Goal: Task Accomplishment & Management: Use online tool/utility

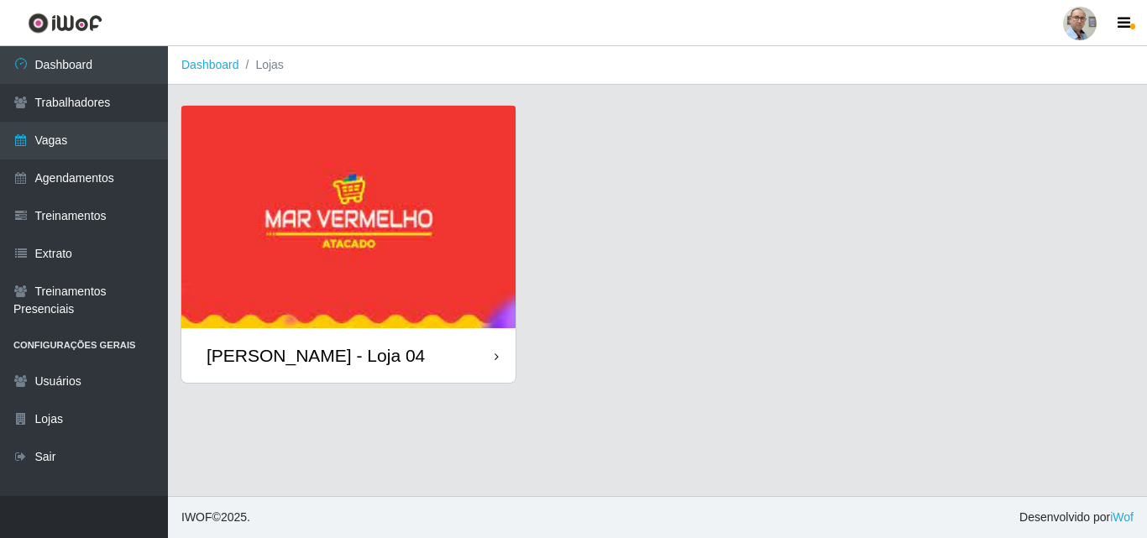
click at [692, 311] on div "[PERSON_NAME] - Loja 04" at bounding box center [658, 254] width 954 height 299
click at [1125, 22] on icon "button" at bounding box center [1123, 23] width 13 height 15
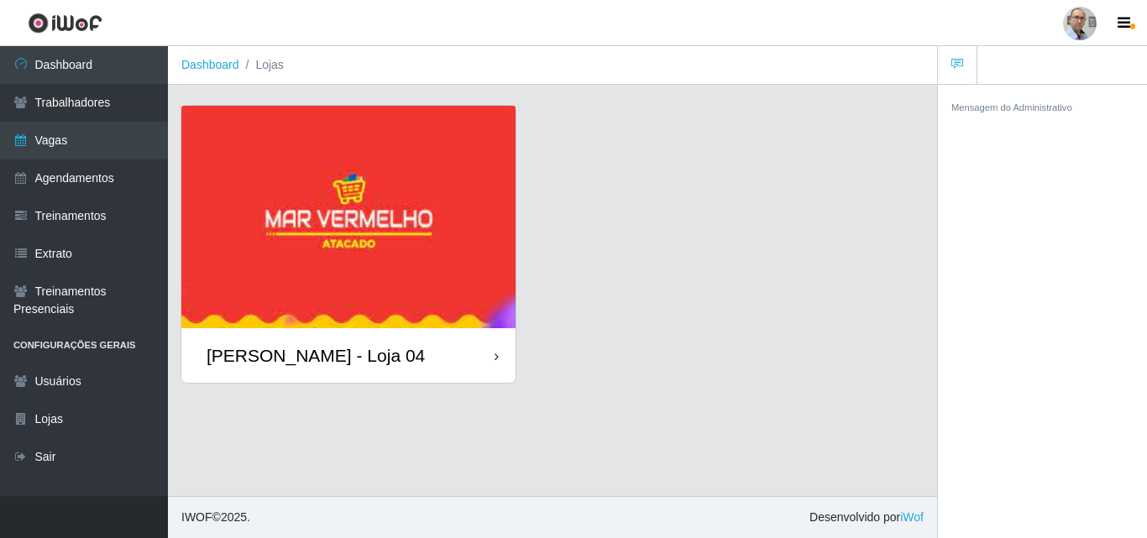
click at [844, 198] on div "[PERSON_NAME] - Loja 04" at bounding box center [553, 254] width 744 height 299
click at [1126, 28] on icon "button" at bounding box center [1123, 23] width 13 height 15
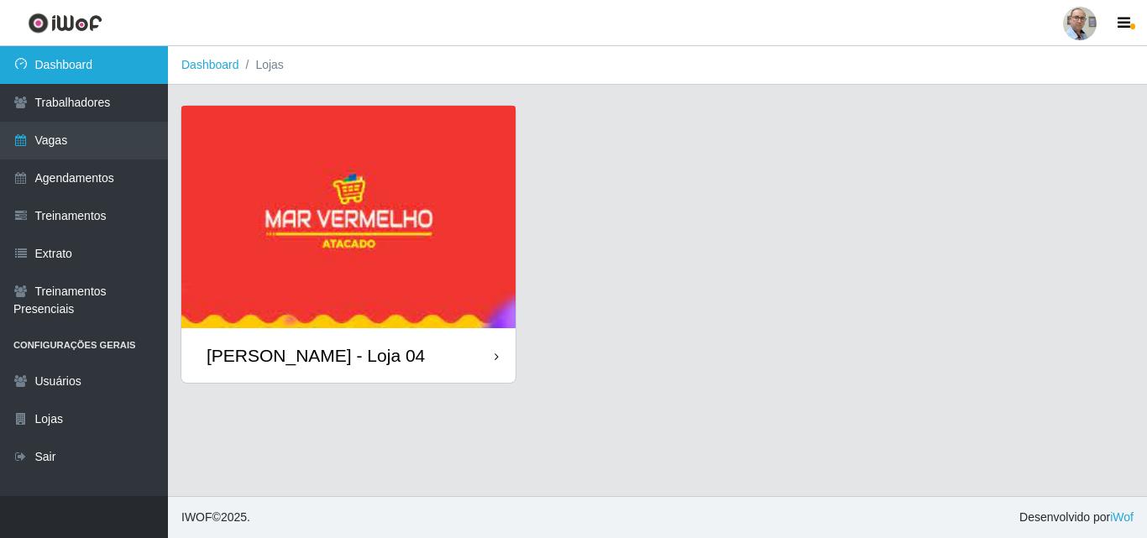
click at [54, 71] on link "Dashboard" at bounding box center [84, 65] width 168 height 38
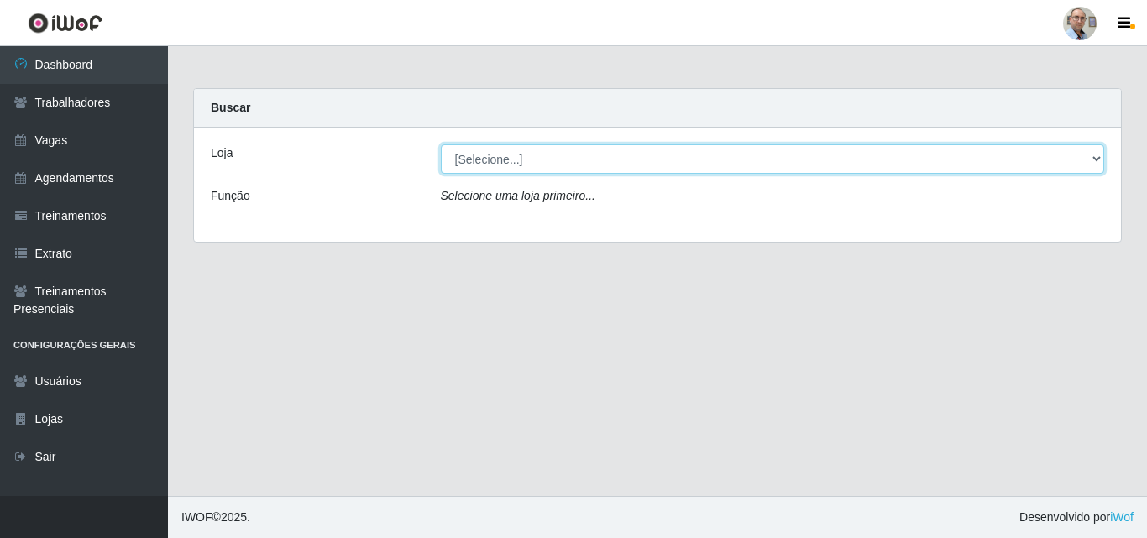
click at [602, 156] on select "[Selecione...] Mar Vermelho - Loja 04" at bounding box center [773, 158] width 664 height 29
select select "251"
click at [441, 144] on select "[Selecione...] Mar Vermelho - Loja 04" at bounding box center [773, 158] width 664 height 29
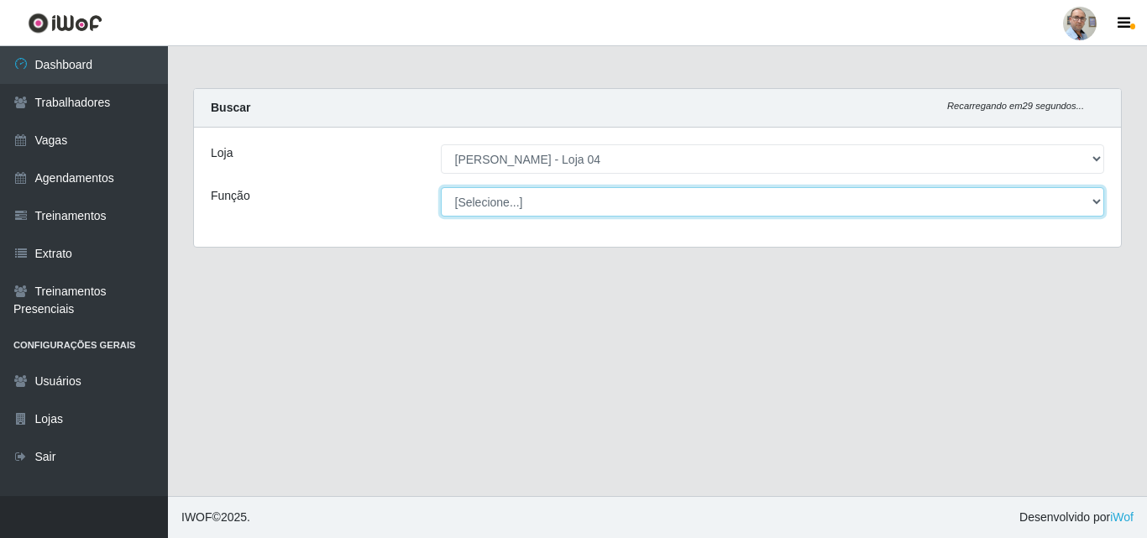
click at [573, 206] on select "[Selecione...] ASG ASG + ASG ++ Auxiliar de Depósito Auxiliar de Depósito + Aux…" at bounding box center [773, 201] width 664 height 29
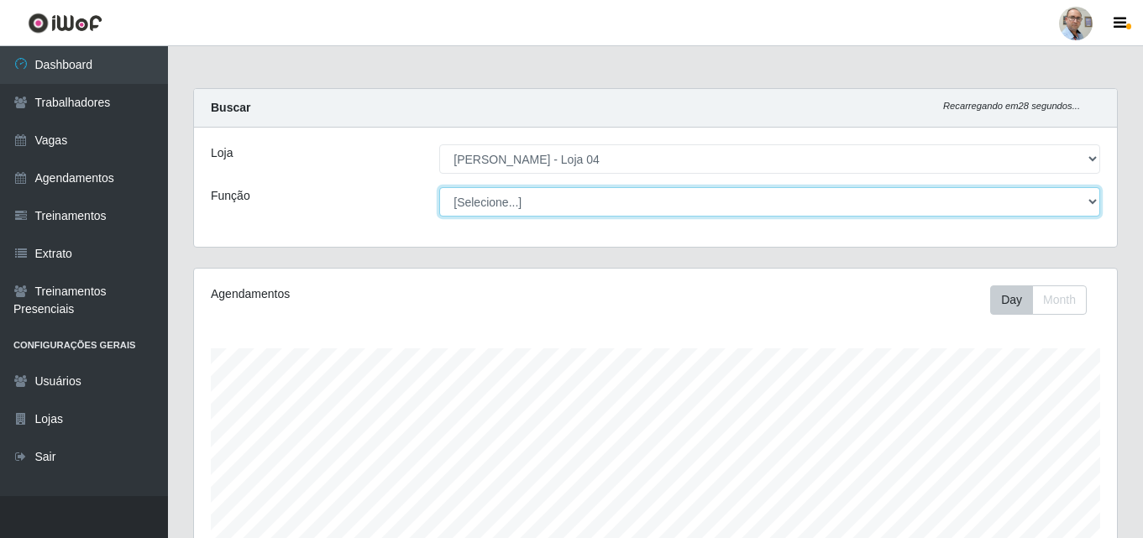
scroll to position [348, 923]
select select "22"
click at [439, 187] on select "[Selecione...] ASG ASG + ASG ++ Auxiliar de Depósito Auxiliar de Depósito + Aux…" at bounding box center [769, 201] width 661 height 29
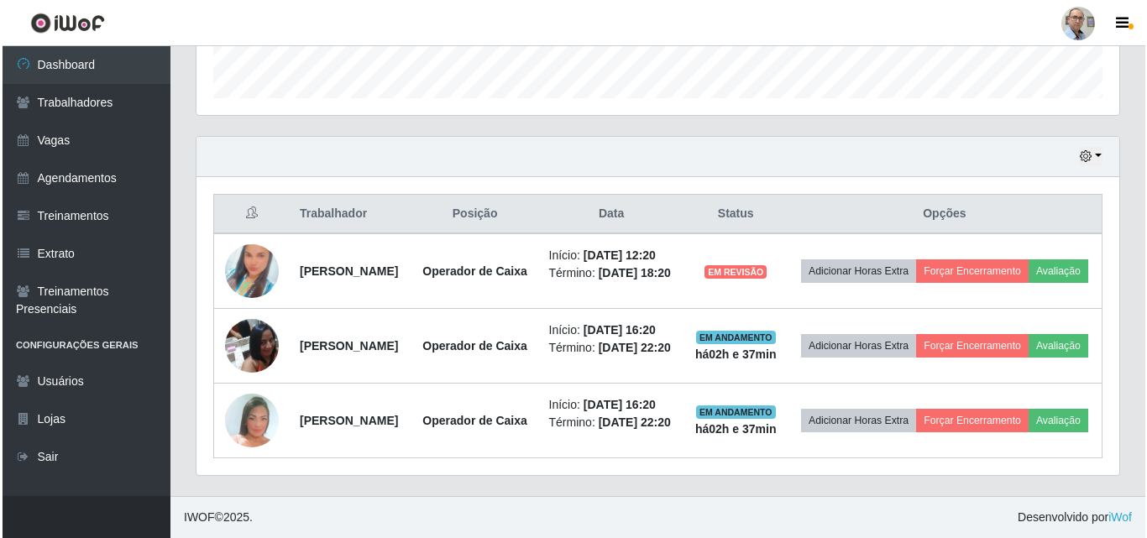
scroll to position [540, 0]
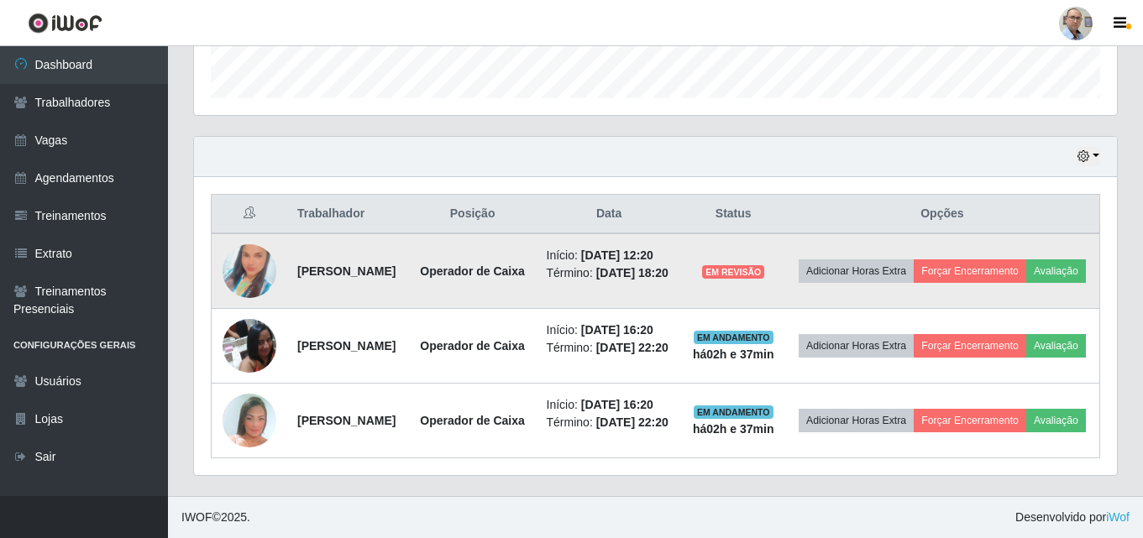
click at [252, 232] on img at bounding box center [249, 271] width 54 height 96
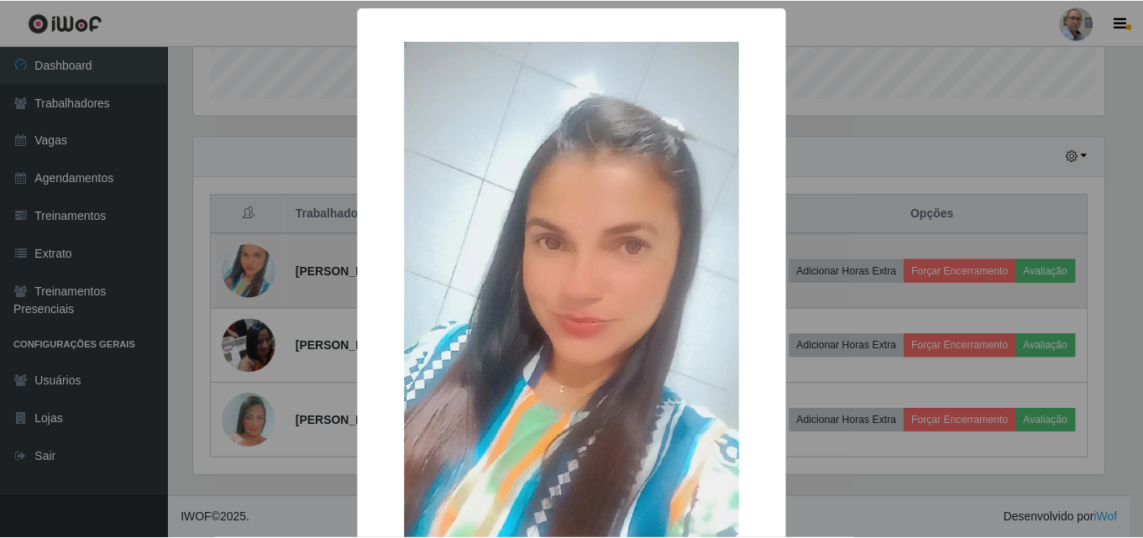
scroll to position [348, 914]
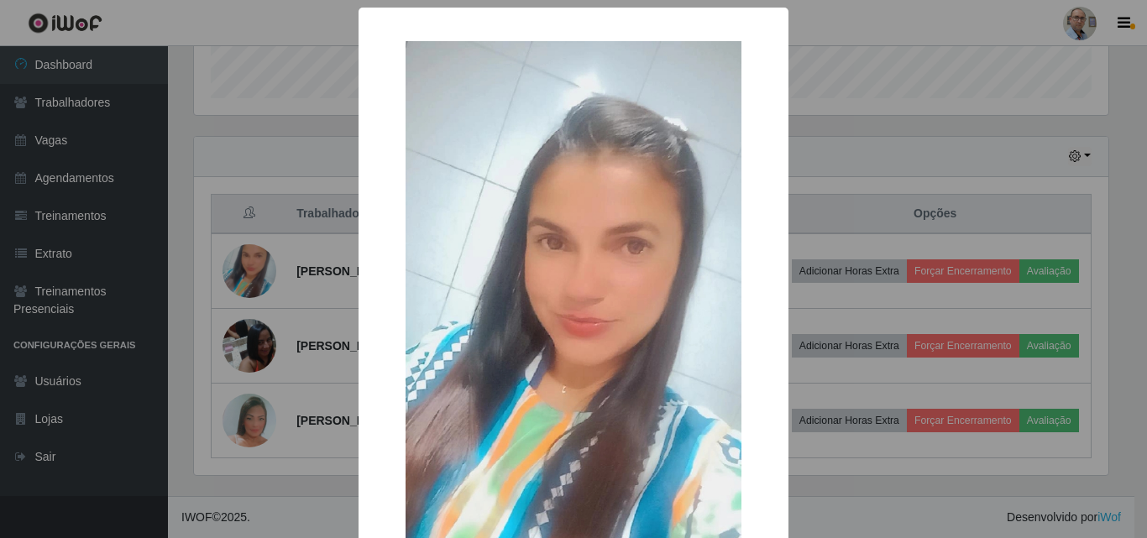
click at [834, 303] on div "× OK Cancel" at bounding box center [573, 269] width 1147 height 538
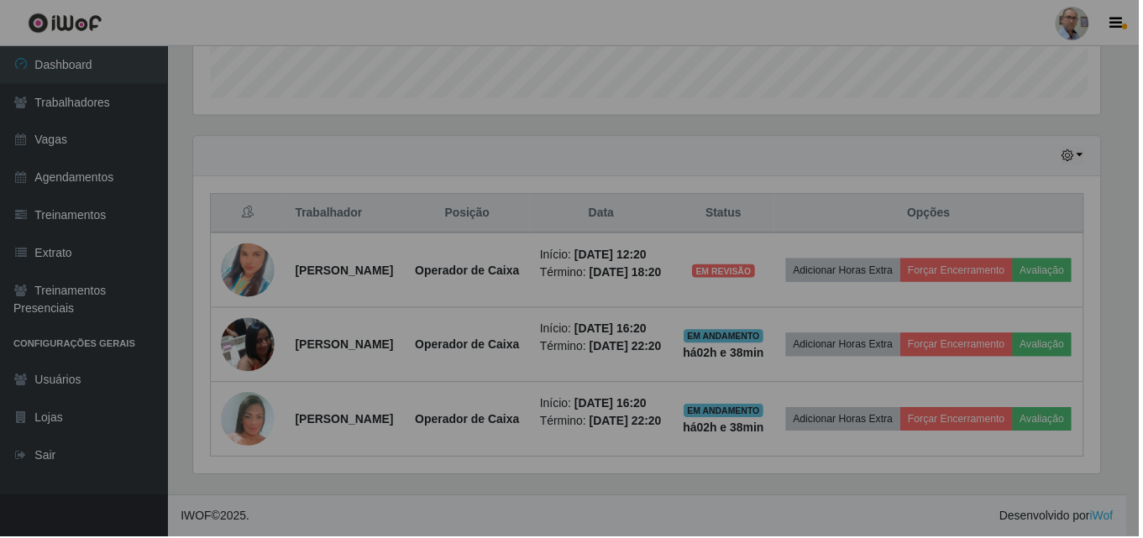
scroll to position [348, 923]
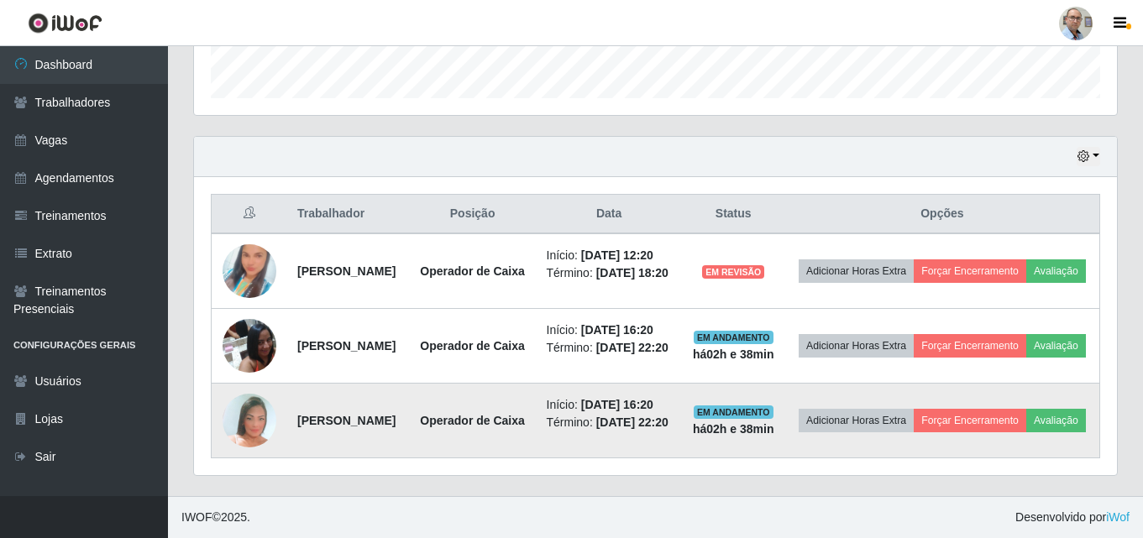
click at [247, 423] on img at bounding box center [249, 420] width 54 height 78
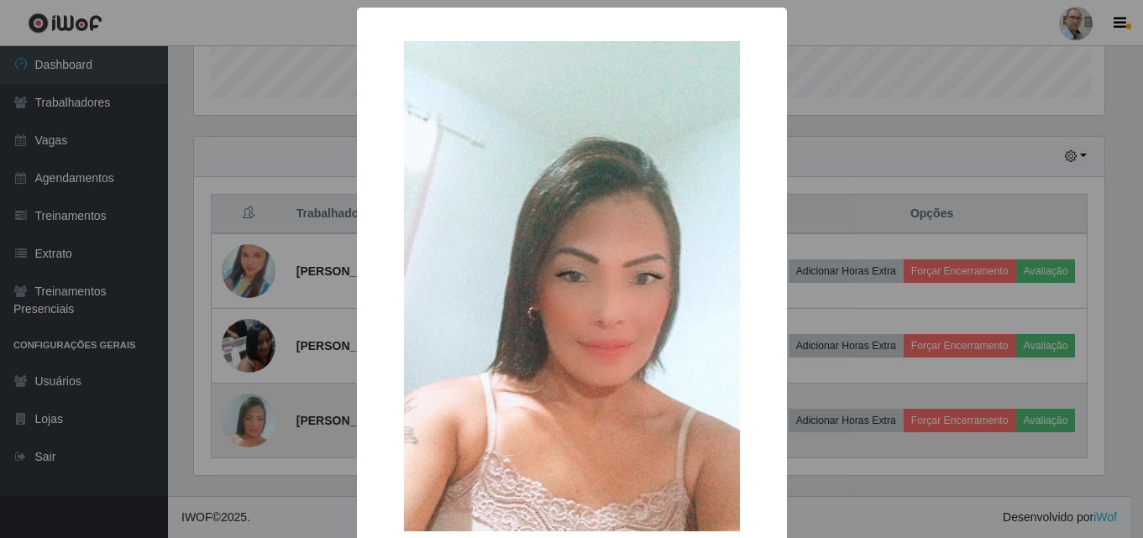
scroll to position [348, 914]
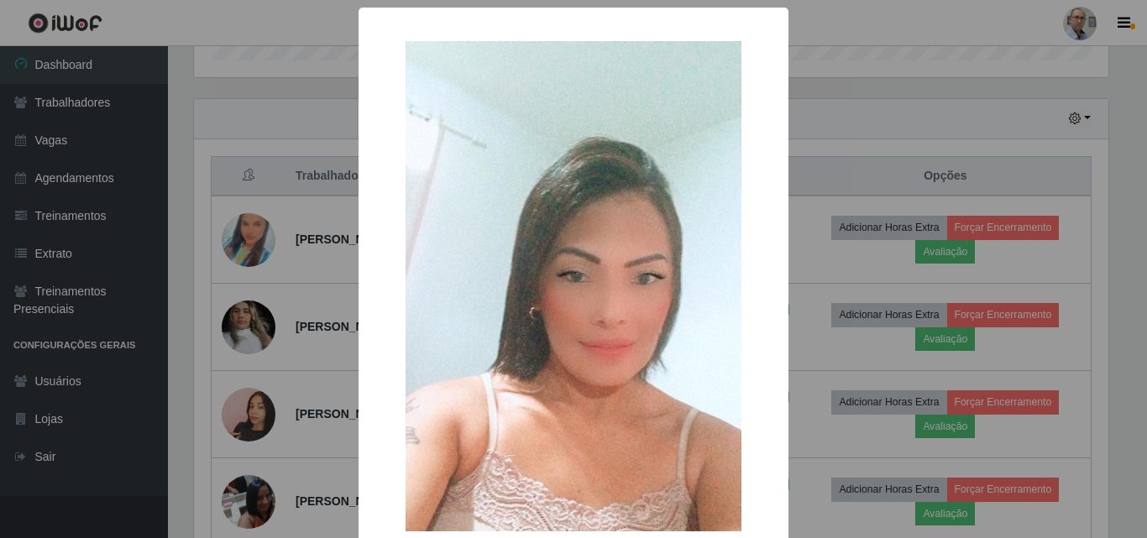
click at [872, 333] on div "× OK Cancel" at bounding box center [573, 269] width 1147 height 538
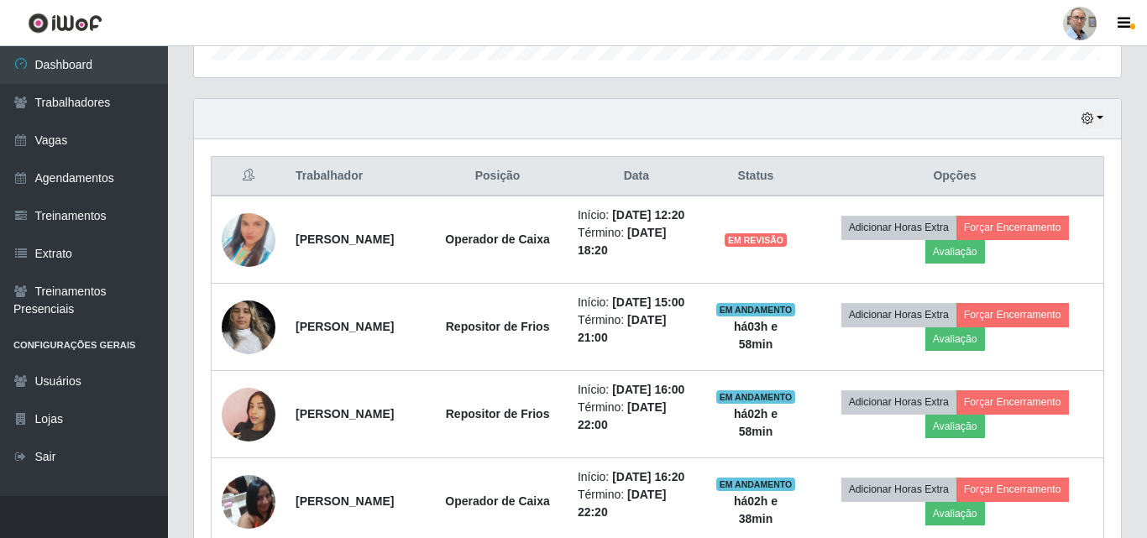
scroll to position [348, 923]
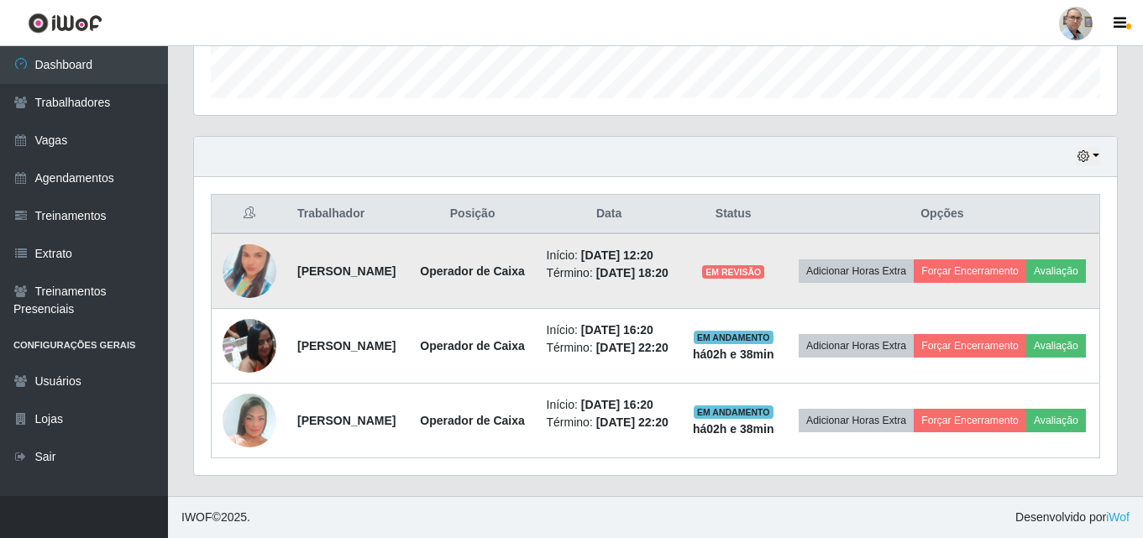
click at [237, 250] on img at bounding box center [249, 271] width 54 height 96
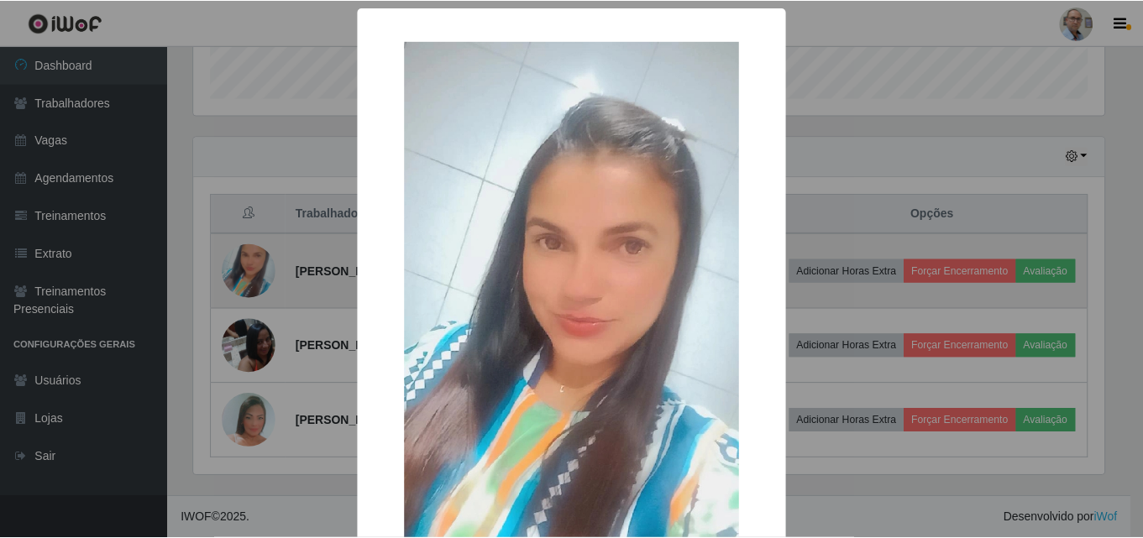
scroll to position [348, 914]
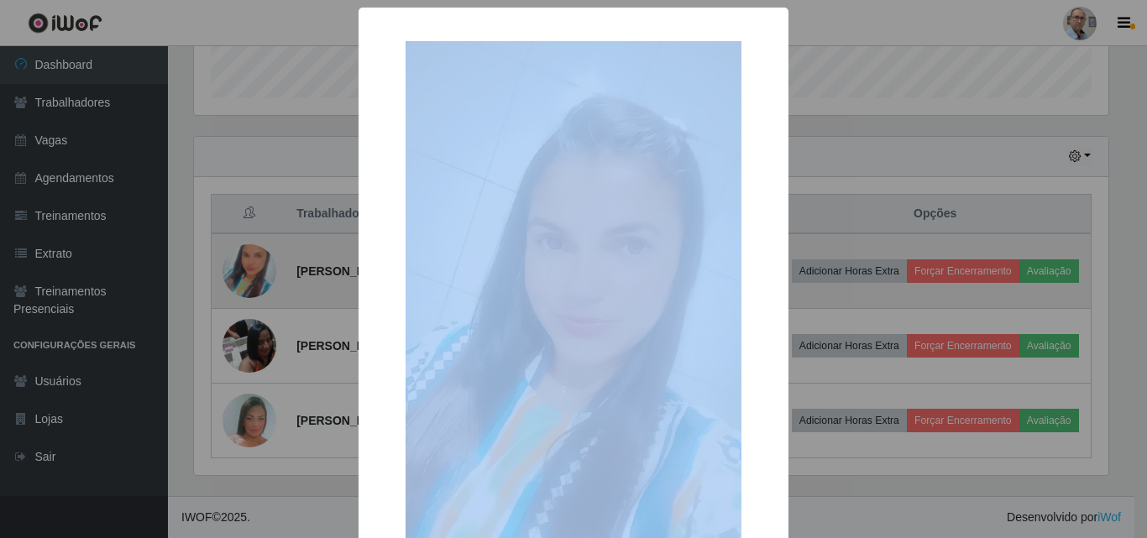
click at [237, 250] on div "× OK Cancel" at bounding box center [573, 269] width 1147 height 538
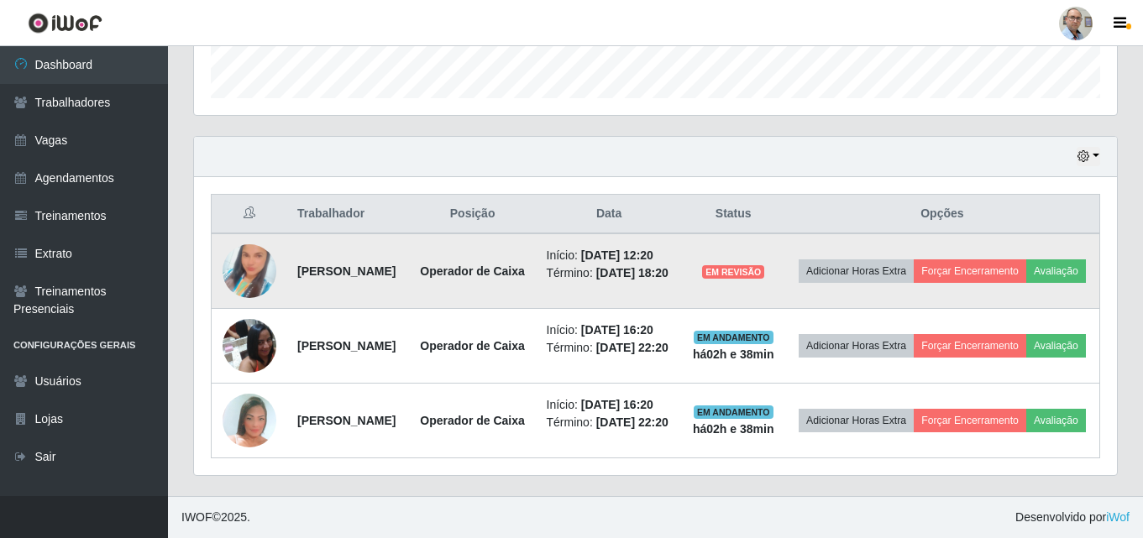
scroll to position [348, 923]
click at [243, 243] on img at bounding box center [249, 271] width 54 height 96
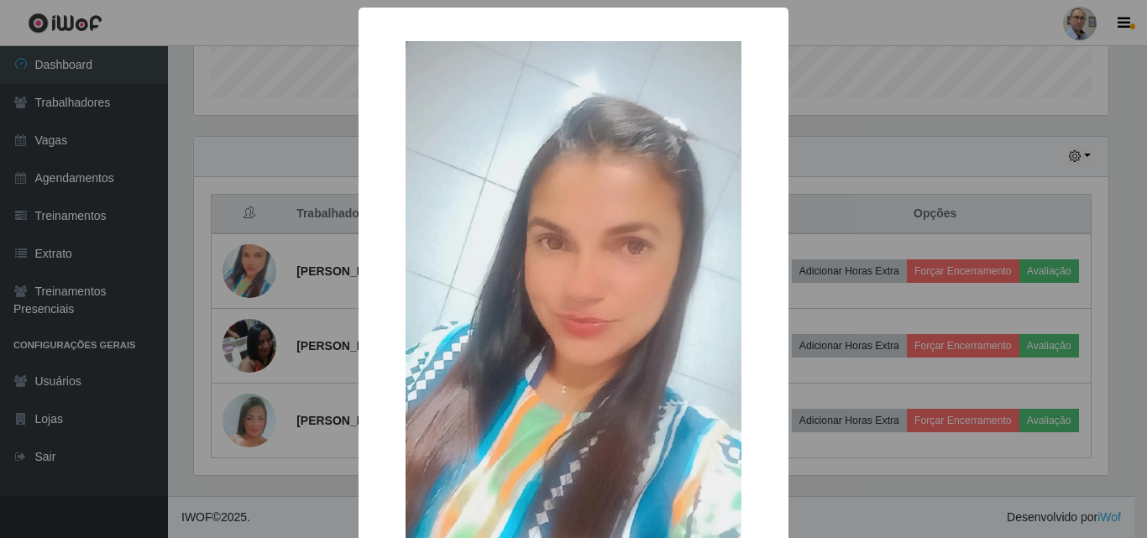
drag, startPoint x: 257, startPoint y: 106, endPoint x: 221, endPoint y: 220, distance: 119.7
click at [256, 106] on div "× OK Cancel" at bounding box center [573, 269] width 1147 height 538
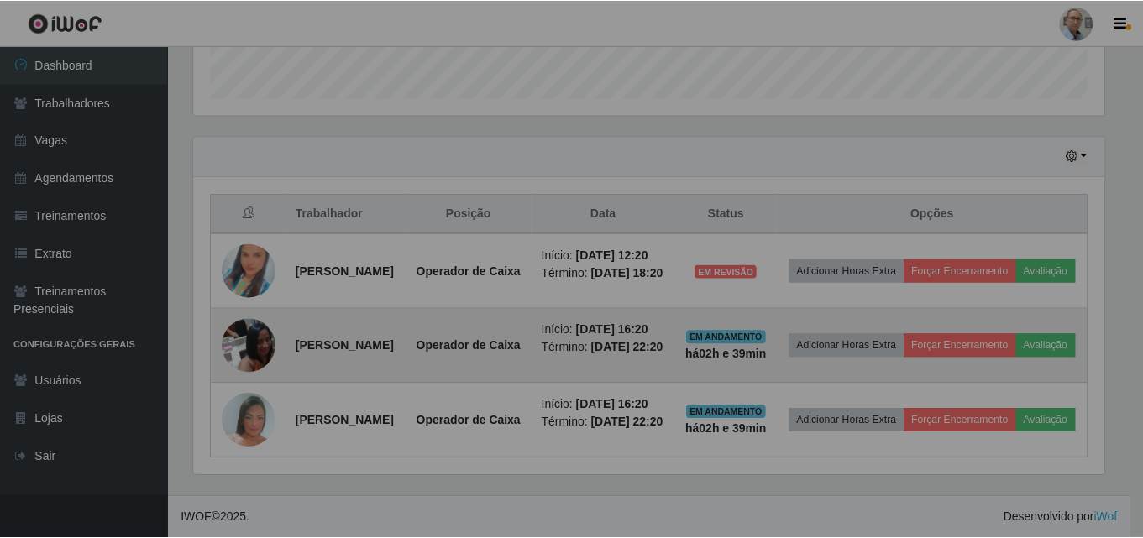
scroll to position [348, 923]
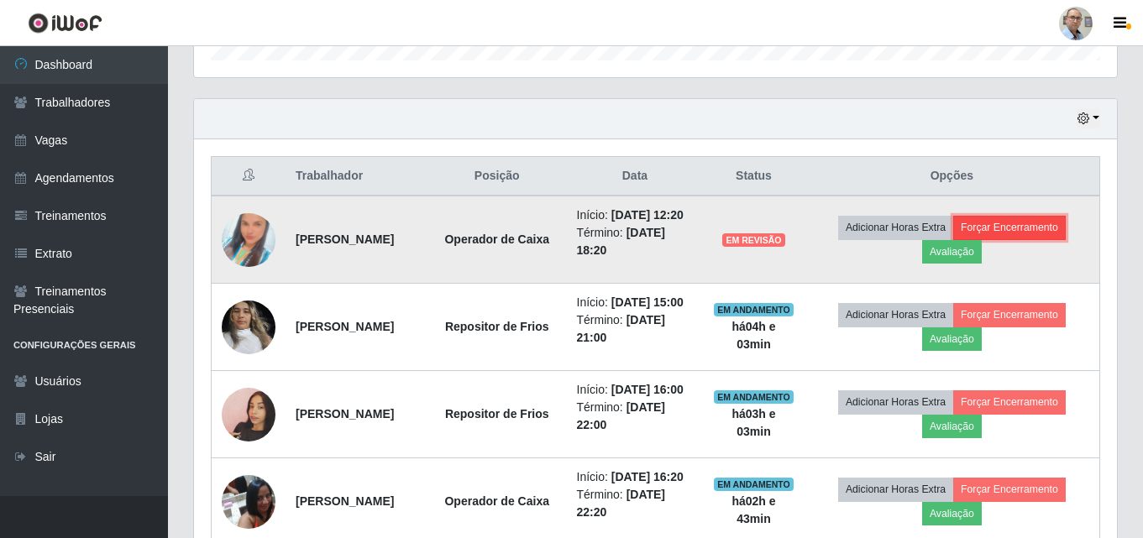
click at [1028, 234] on button "Forçar Encerramento" at bounding box center [1009, 228] width 112 height 24
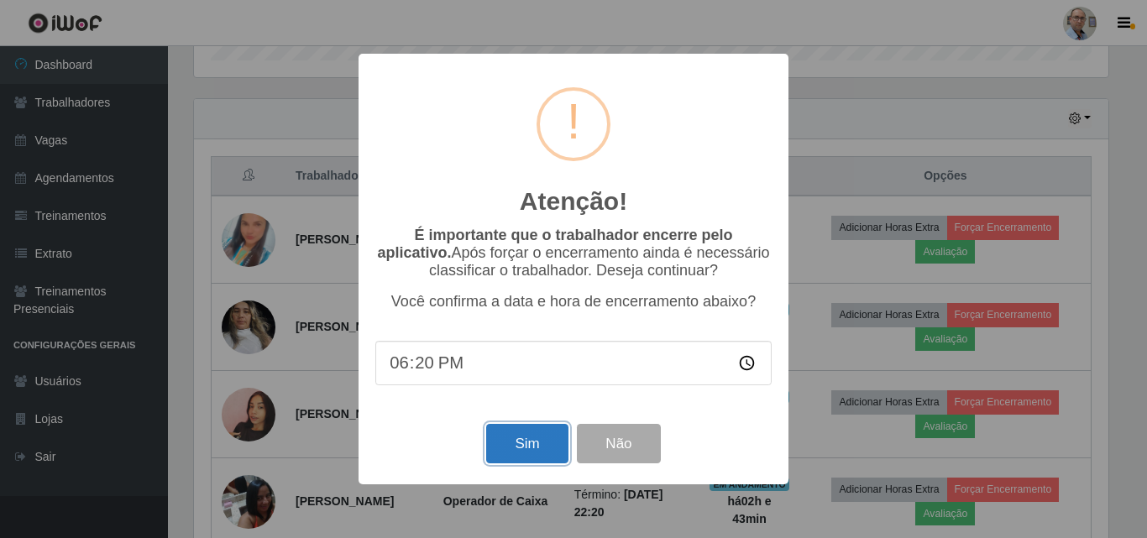
click at [513, 449] on button "Sim" at bounding box center [526, 443] width 81 height 39
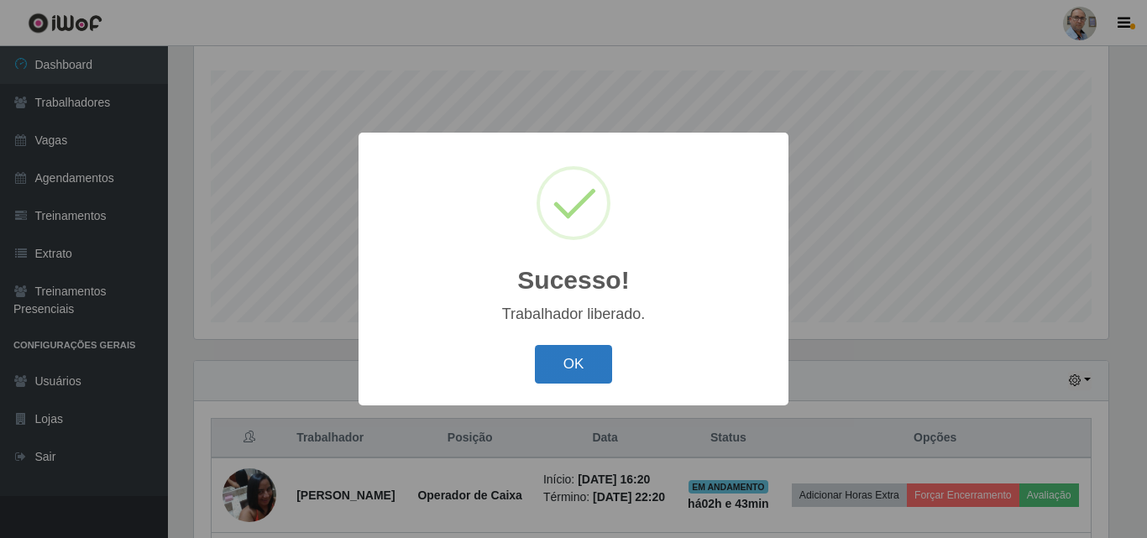
click at [562, 369] on button "OK" at bounding box center [574, 364] width 78 height 39
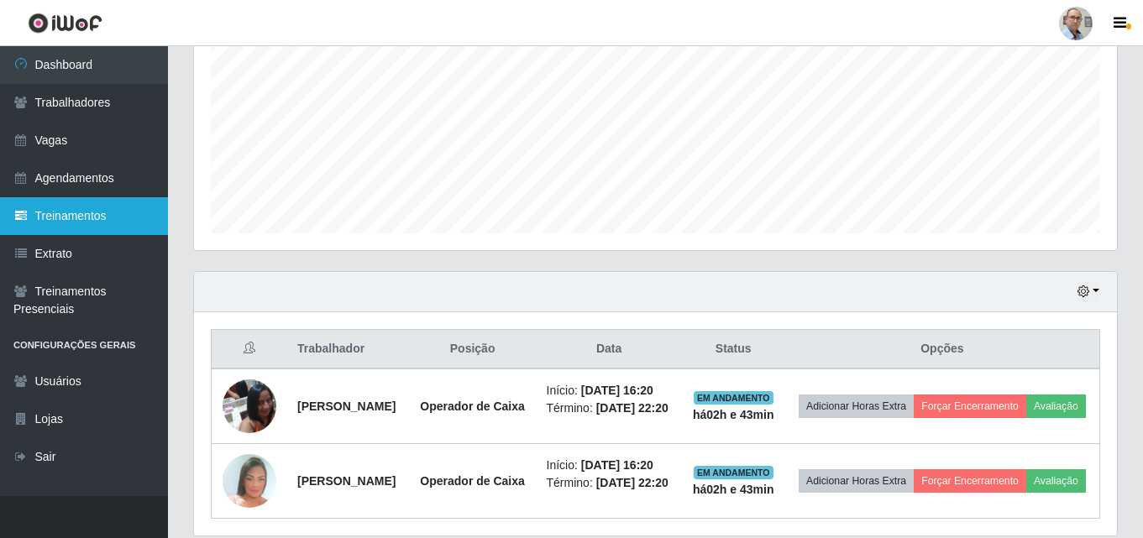
scroll to position [446, 0]
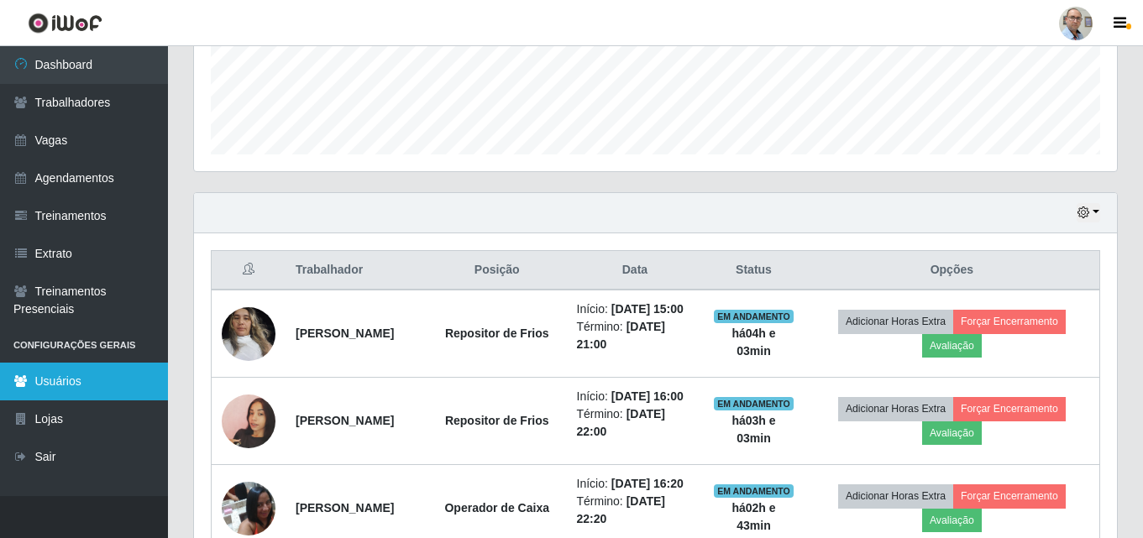
click at [57, 374] on link "Usuários" at bounding box center [84, 382] width 168 height 38
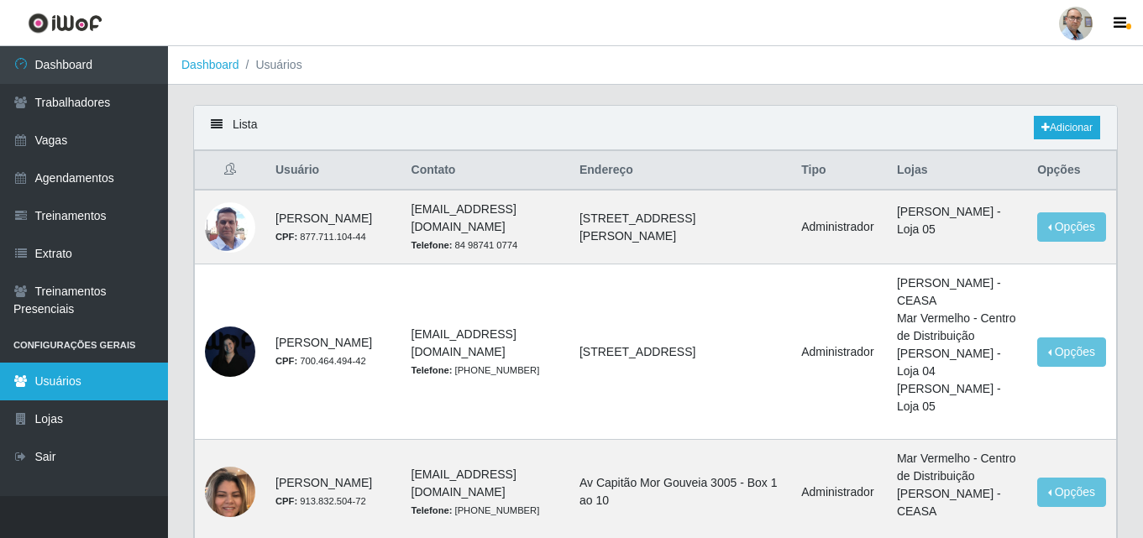
click at [102, 390] on link "Usuários" at bounding box center [84, 382] width 168 height 38
click at [417, 123] on div "Lista Adicionar" at bounding box center [655, 128] width 923 height 44
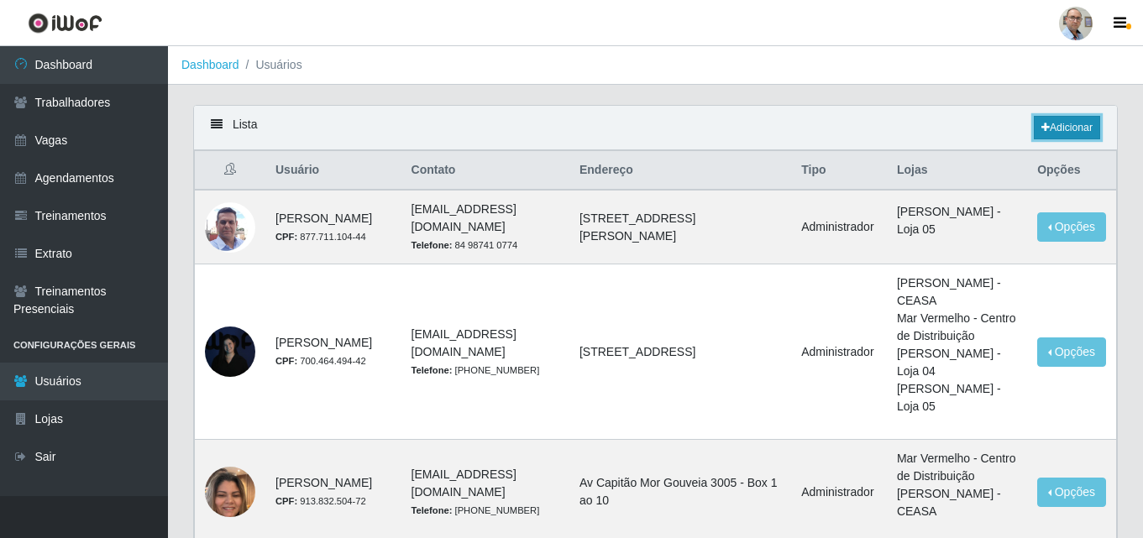
click at [1083, 128] on link "Adicionar" at bounding box center [1066, 128] width 66 height 24
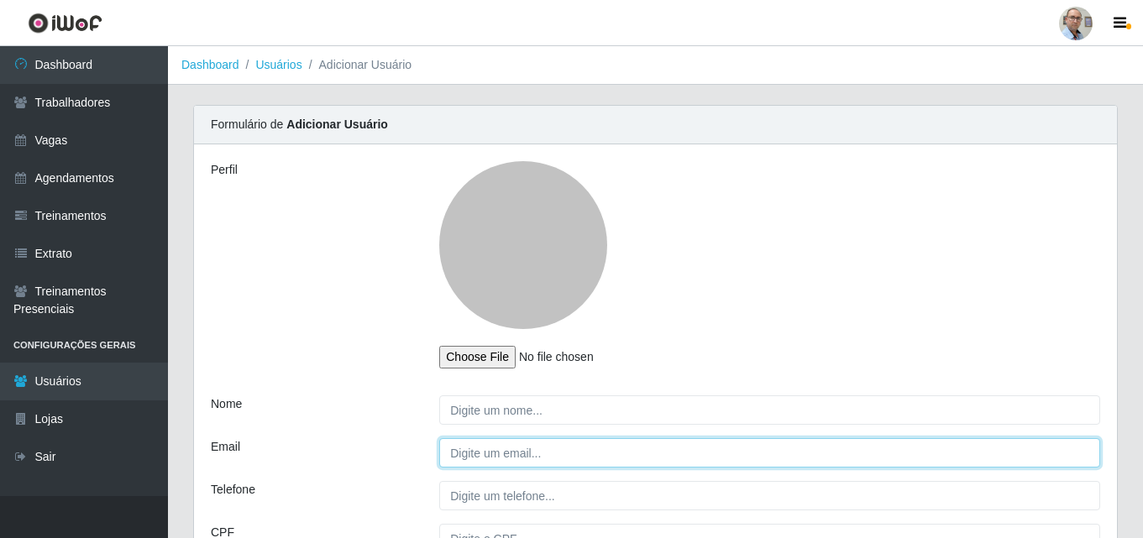
type input "[EMAIL_ADDRESS][DOMAIN_NAME]"
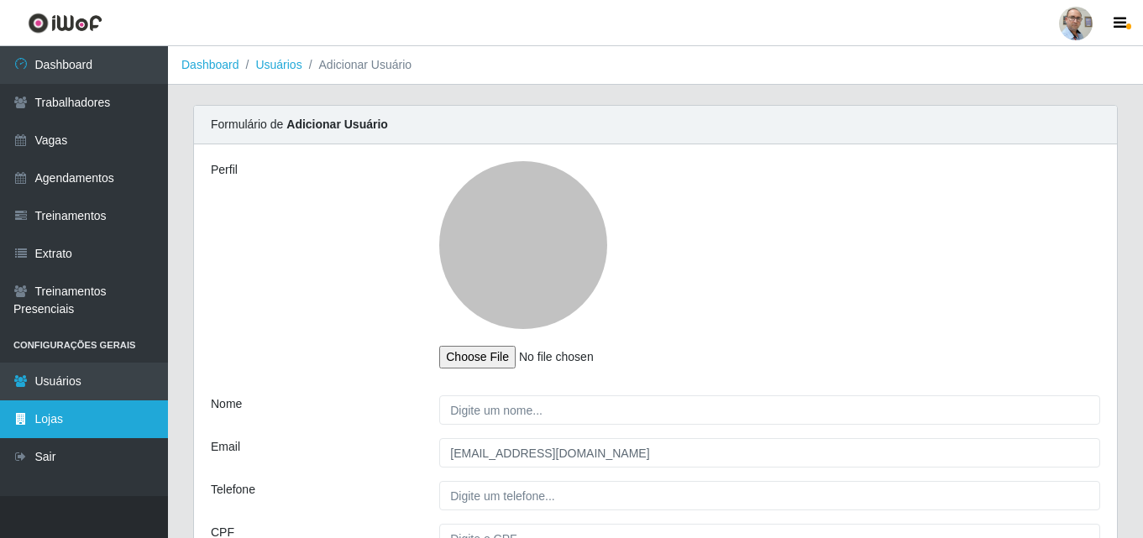
click at [39, 419] on link "Lojas" at bounding box center [84, 419] width 168 height 38
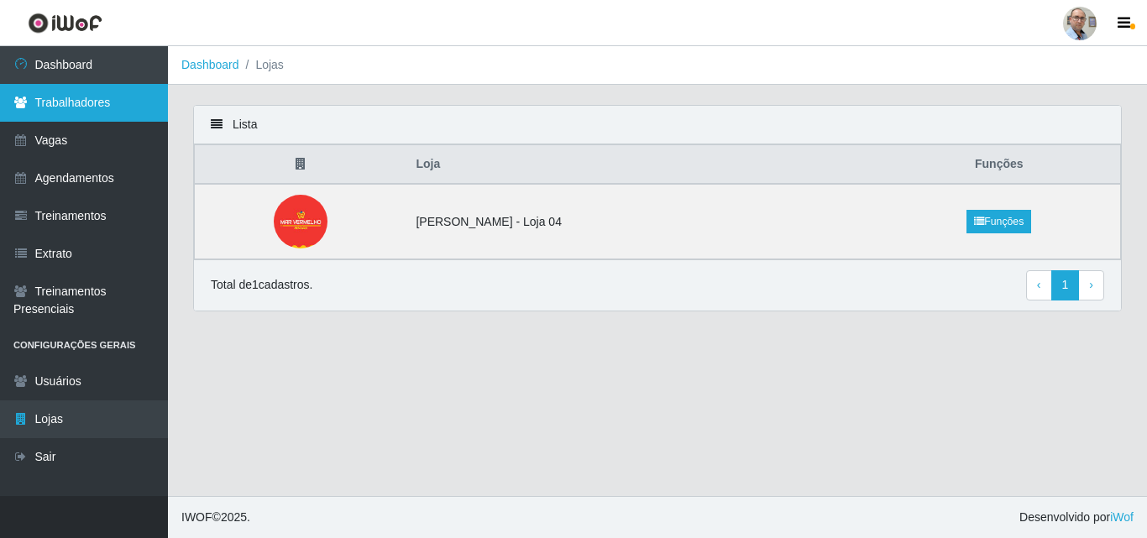
click at [93, 96] on link "Trabalhadores" at bounding box center [84, 103] width 168 height 38
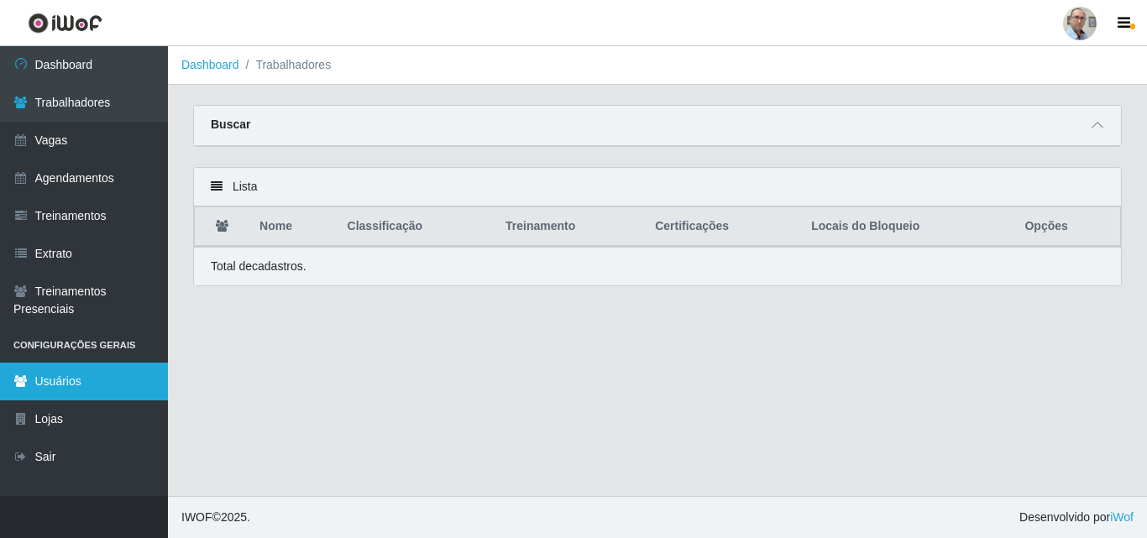
click at [61, 382] on link "Usuários" at bounding box center [84, 382] width 168 height 38
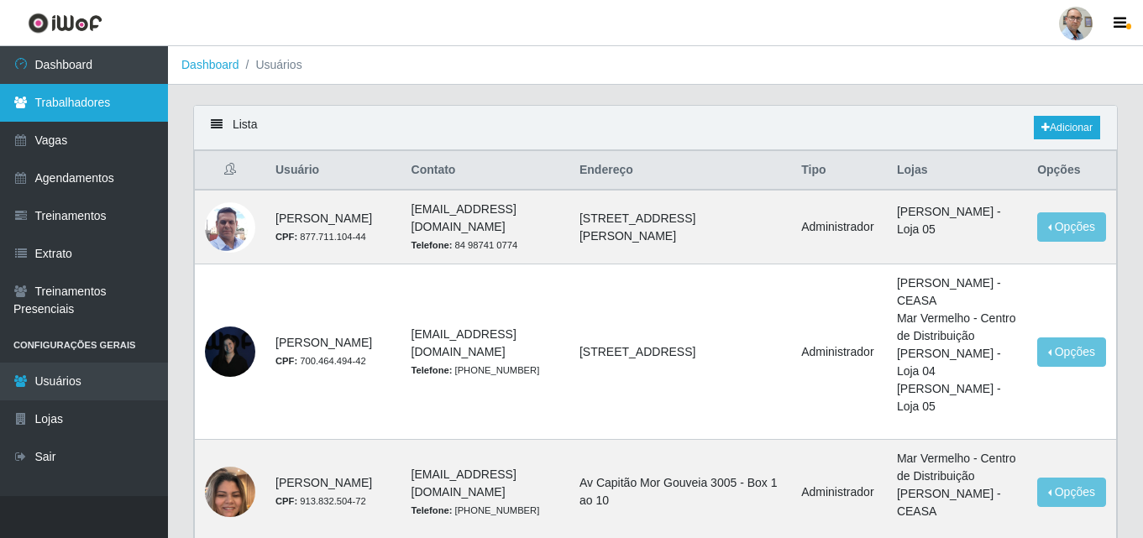
click at [105, 100] on link "Trabalhadores" at bounding box center [84, 103] width 168 height 38
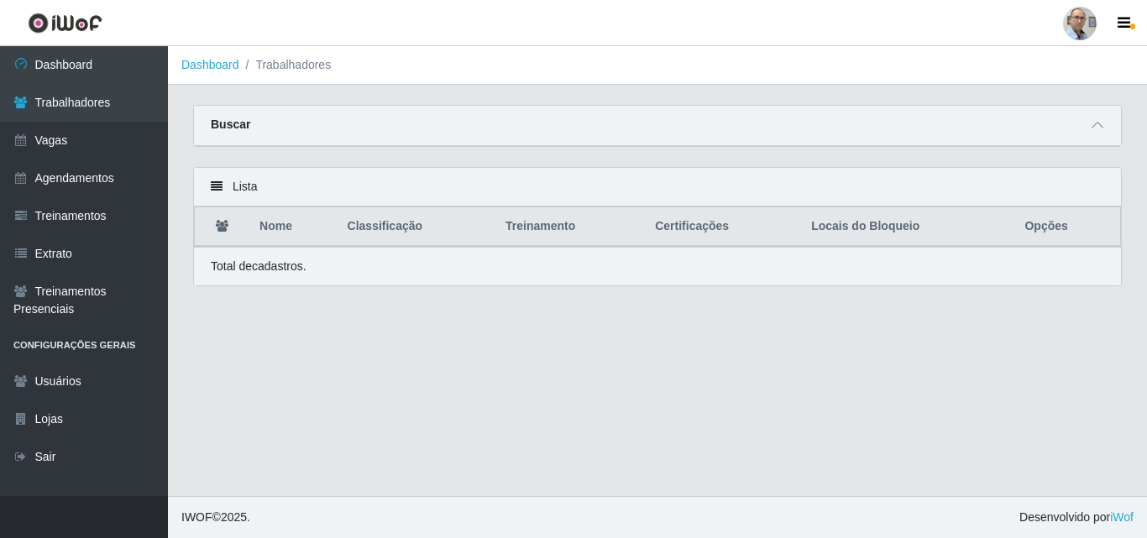
click at [481, 123] on div "Buscar" at bounding box center [657, 126] width 927 height 40
click at [243, 191] on div "Lista" at bounding box center [657, 187] width 927 height 39
click at [220, 187] on icon at bounding box center [217, 187] width 12 height 12
click at [265, 119] on div "Buscar" at bounding box center [657, 126] width 927 height 40
click at [343, 123] on div "Buscar" at bounding box center [657, 126] width 927 height 40
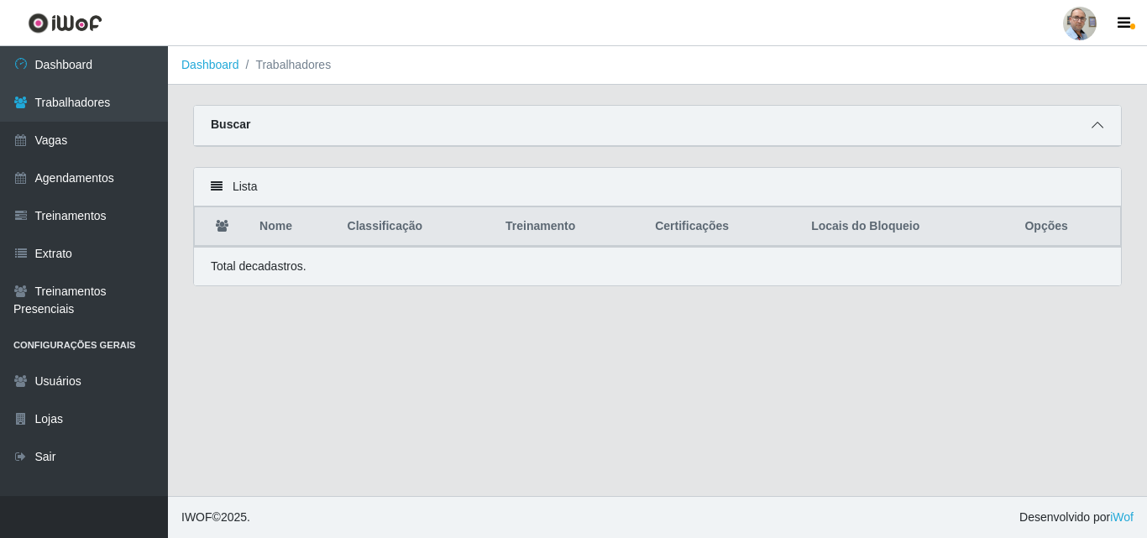
click at [1093, 128] on icon at bounding box center [1097, 125] width 12 height 12
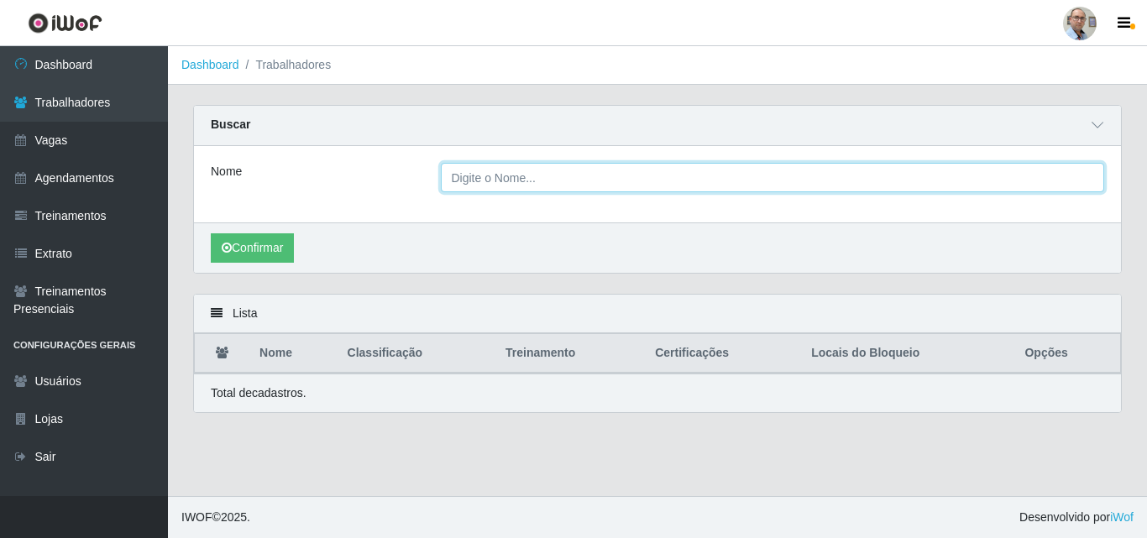
click at [547, 182] on input "Nome" at bounding box center [773, 177] width 664 height 29
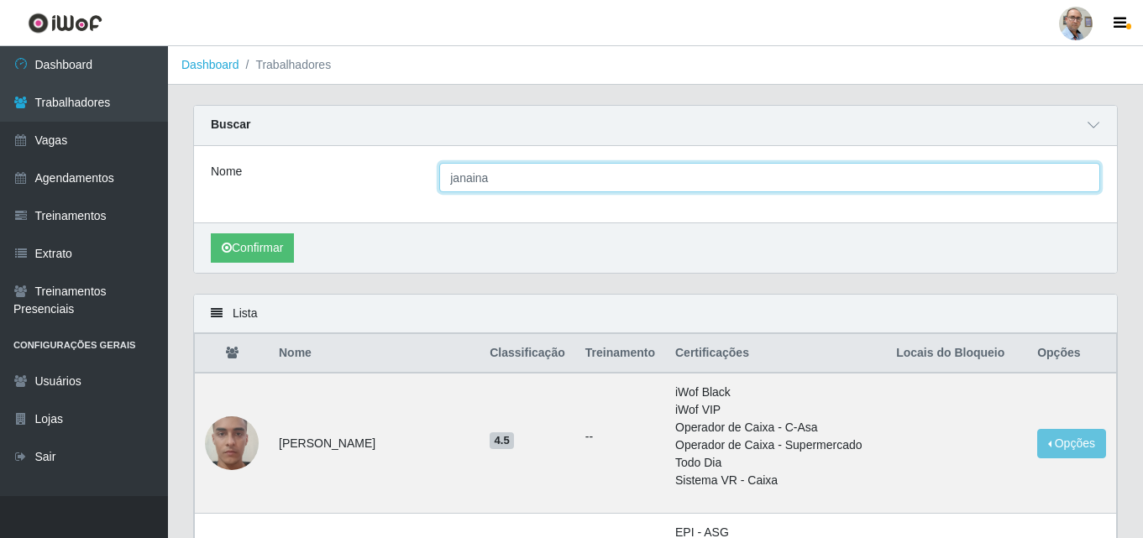
type input "[PERSON_NAME]"
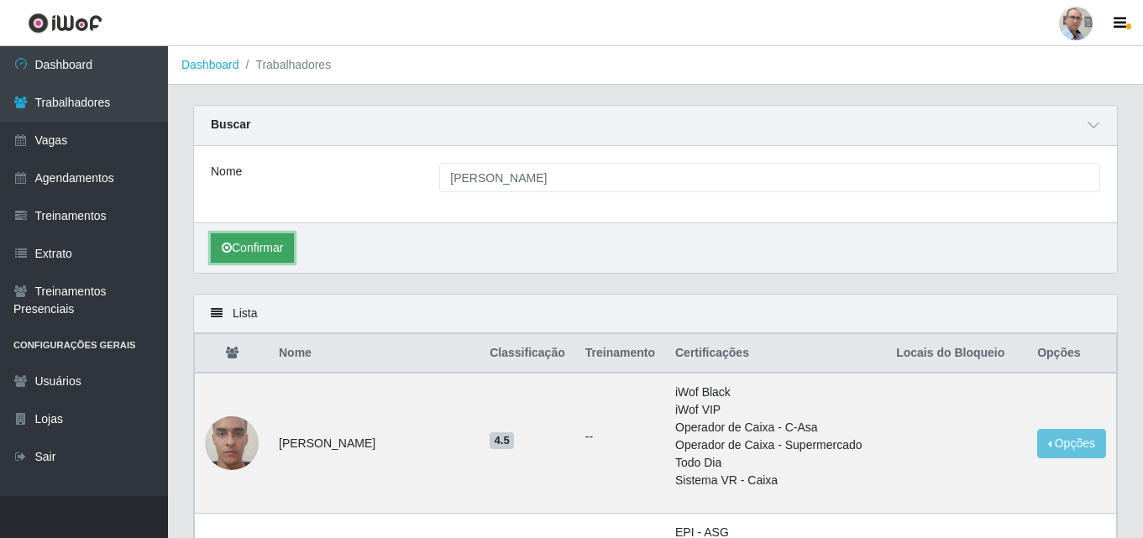
click at [251, 247] on button "Confirmar" at bounding box center [252, 247] width 83 height 29
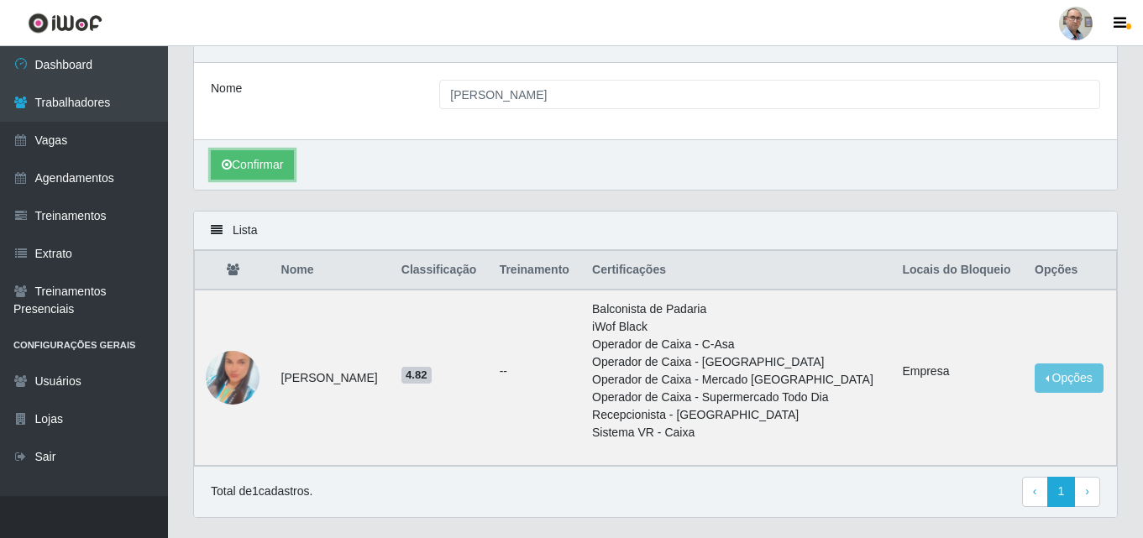
scroll to position [84, 0]
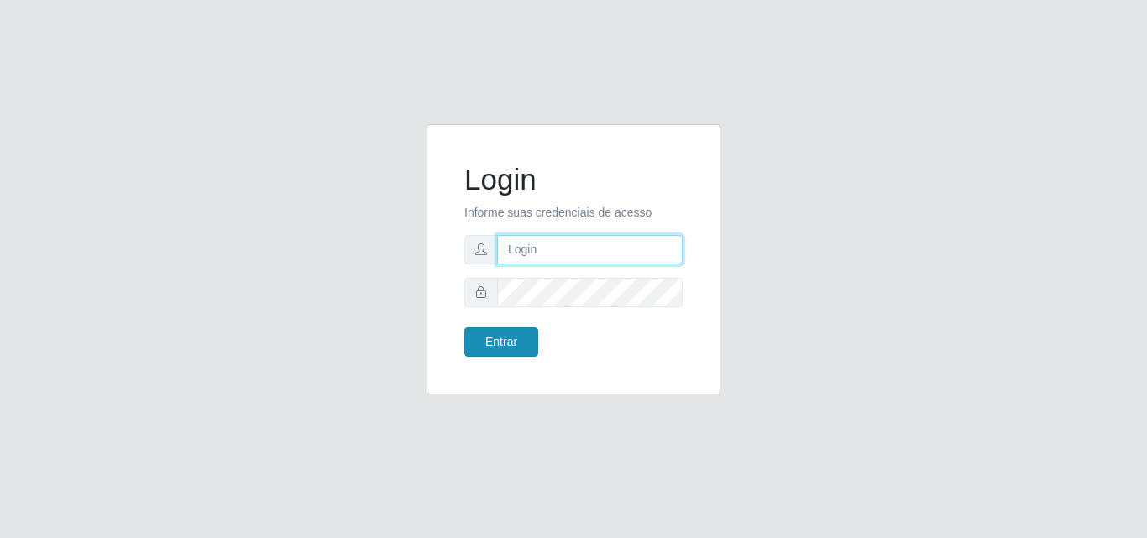
type input "[EMAIL_ADDRESS][DOMAIN_NAME]"
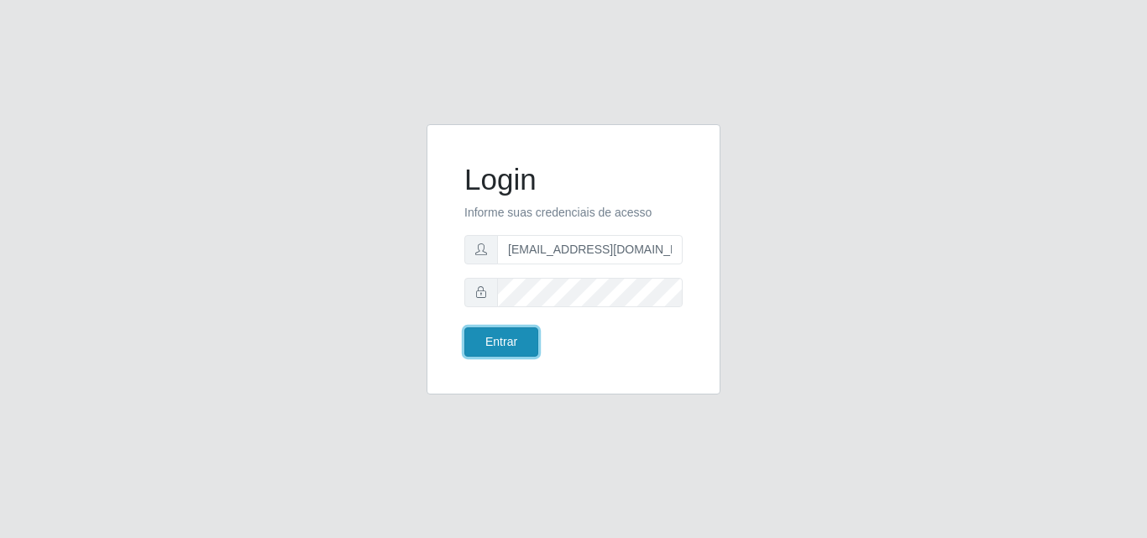
click at [502, 343] on button "Entrar" at bounding box center [501, 341] width 74 height 29
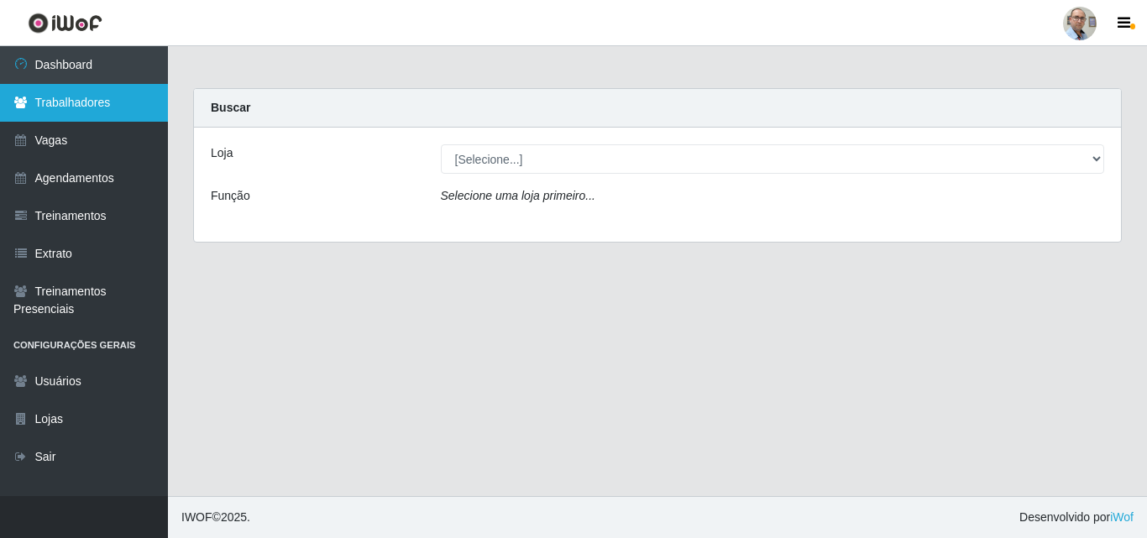
click at [72, 110] on link "Trabalhadores" at bounding box center [84, 103] width 168 height 38
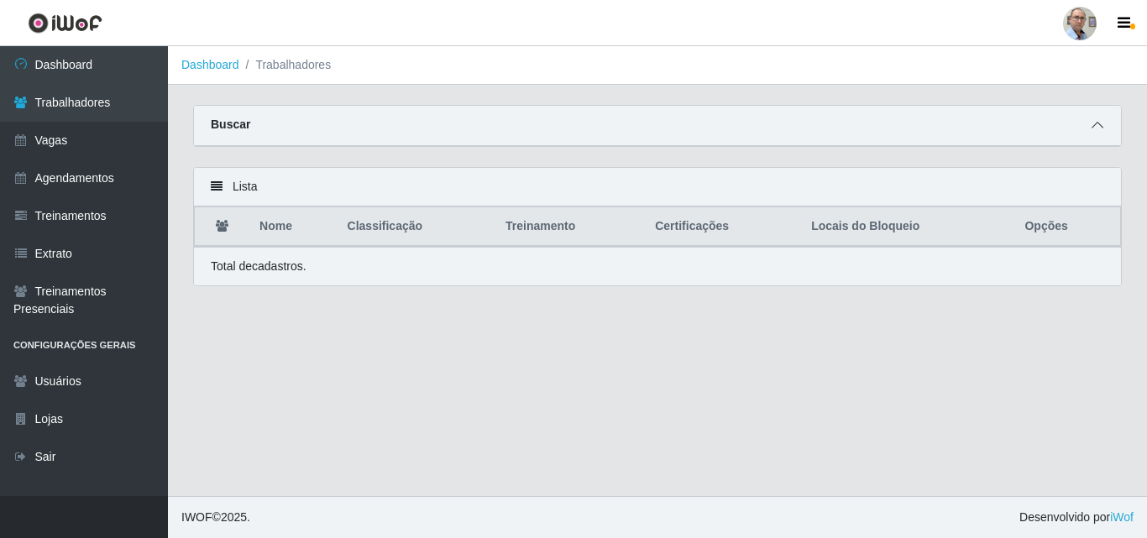
click at [1096, 125] on icon at bounding box center [1097, 125] width 12 height 12
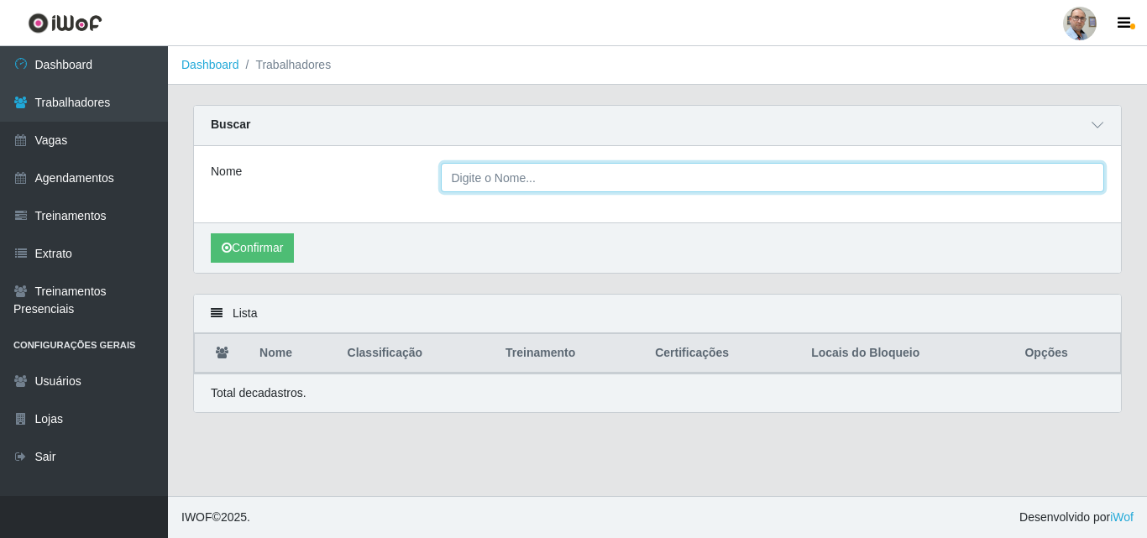
click at [521, 175] on input "Nome" at bounding box center [773, 177] width 664 height 29
type input "[PERSON_NAME]"
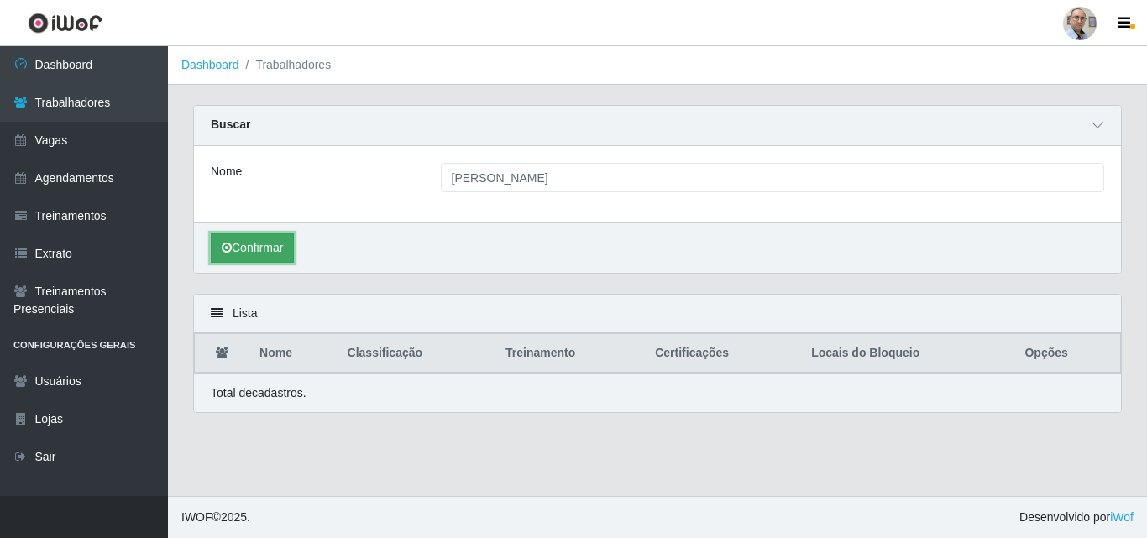
click at [240, 244] on button "Confirmar" at bounding box center [252, 247] width 83 height 29
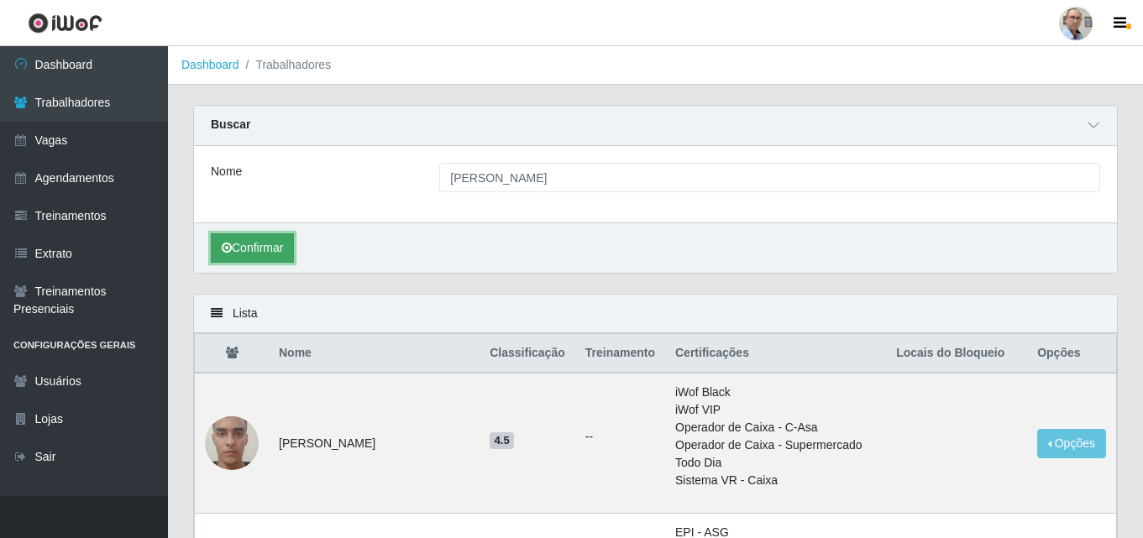
click at [246, 240] on button "Confirmar" at bounding box center [252, 247] width 83 height 29
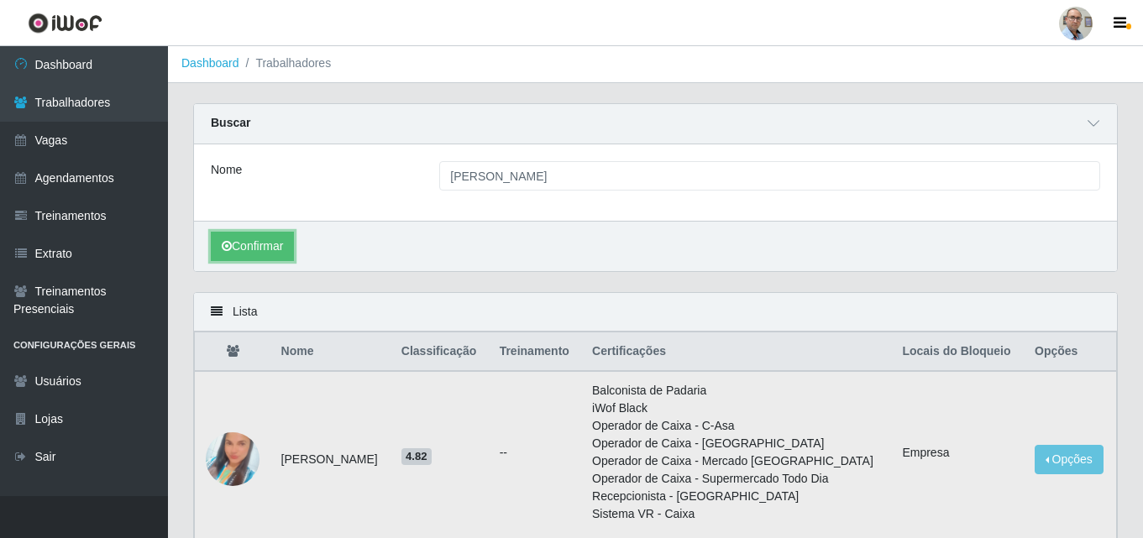
scroll to position [126, 0]
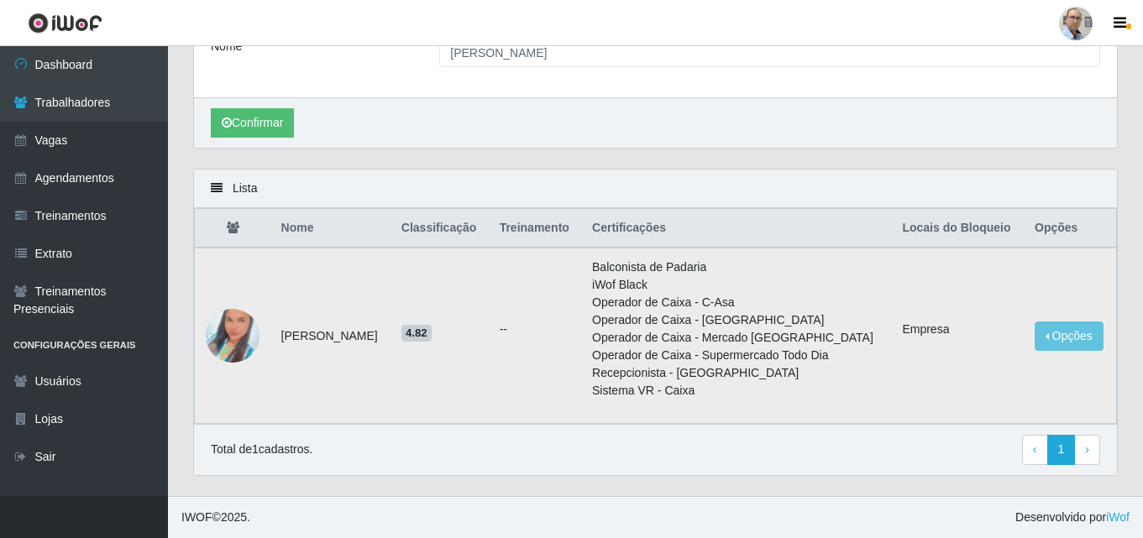
click at [235, 327] on img at bounding box center [233, 336] width 54 height 96
click at [231, 333] on img at bounding box center [233, 336] width 54 height 96
click at [1083, 333] on button "Opções" at bounding box center [1068, 336] width 69 height 29
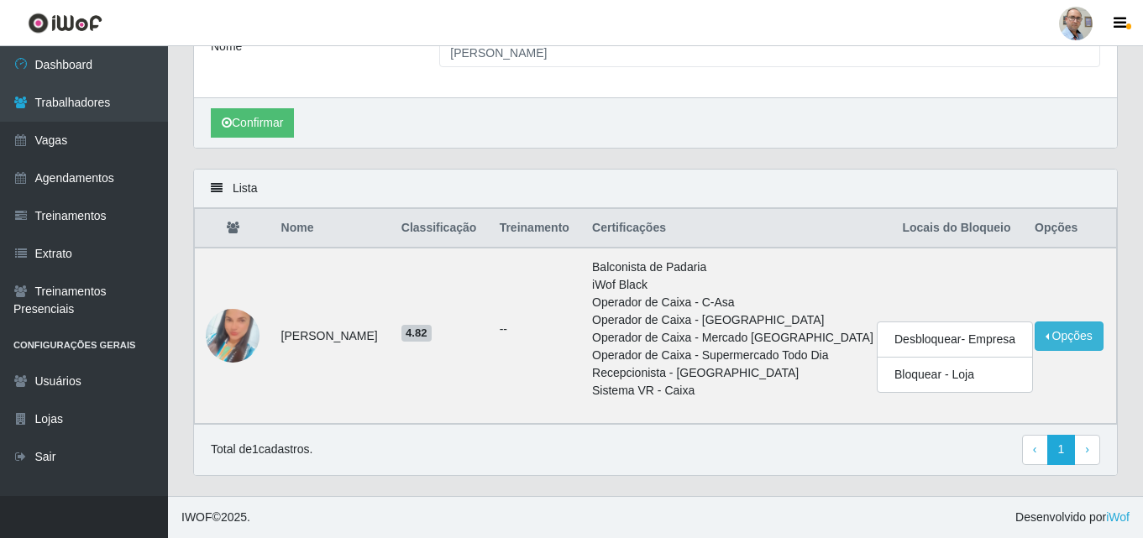
click at [1063, 166] on div "Carregando... Buscar Nome janaina carla silva Confirmar" at bounding box center [656, 74] width 950 height 189
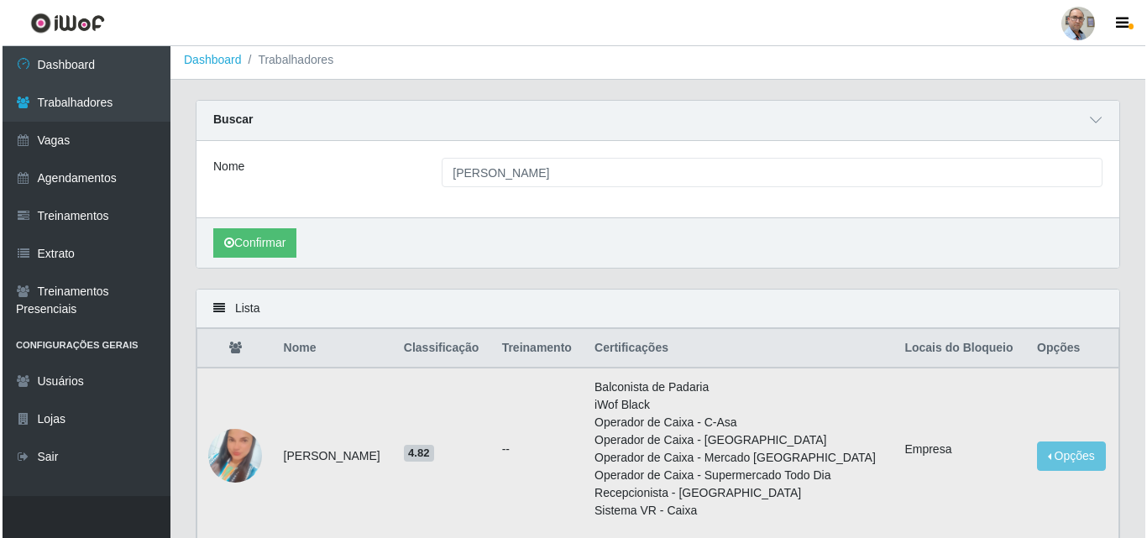
scroll to position [0, 0]
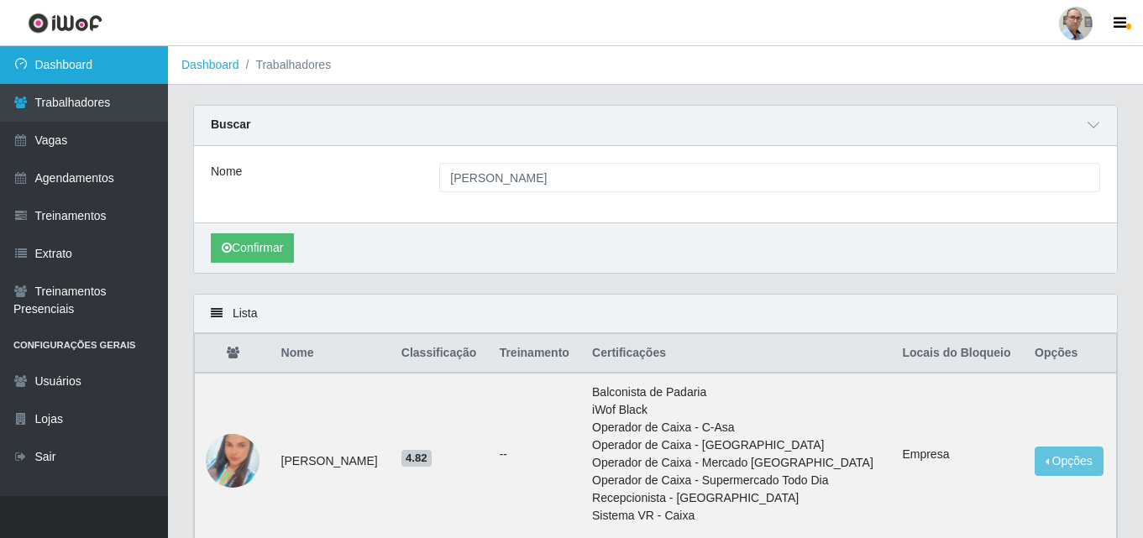
click at [81, 54] on link "Dashboard" at bounding box center [84, 65] width 168 height 38
